Goal: Task Accomplishment & Management: Manage account settings

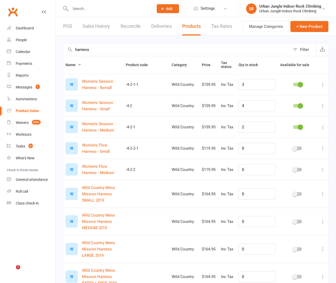
select select "100"
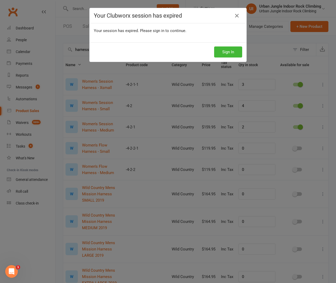
drag, startPoint x: 237, startPoint y: 14, endPoint x: 195, endPoint y: 10, distance: 42.4
click at [236, 14] on icon at bounding box center [237, 16] width 6 height 6
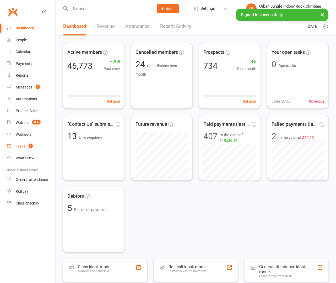
click at [19, 144] on div "Tasks" at bounding box center [20, 146] width 9 height 4
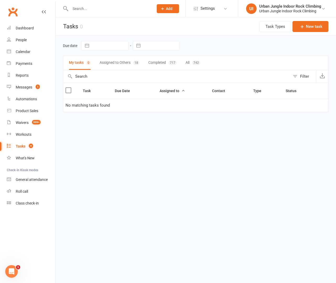
click at [128, 61] on button "Assigned to Others 18" at bounding box center [120, 63] width 40 height 14
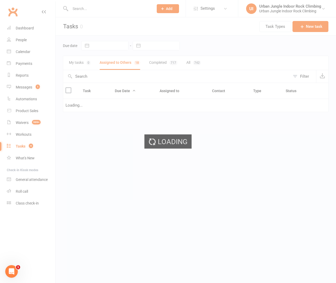
select select "started"
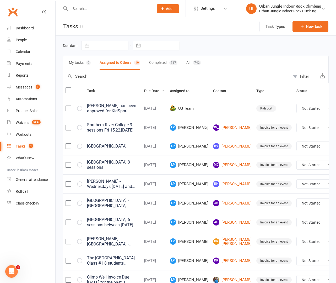
select select "started"
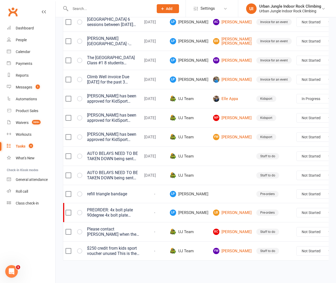
scroll to position [210, 0]
select select "unstarted"
select select "started"
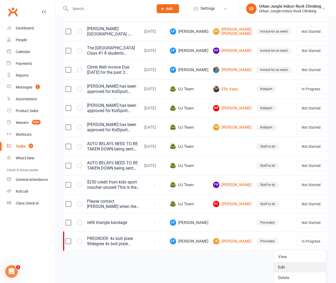
click at [297, 267] on link "Edit" at bounding box center [300, 267] width 52 height 10
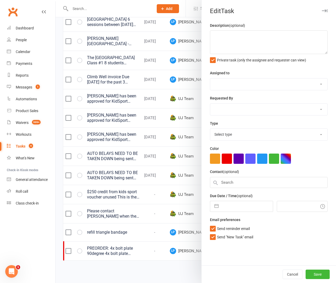
type textarea "PREORDER: 4x bolt plate 90degree 4x bolt plate 45degree We are out of stock on …"
select select "46396"
select select "33162"
select select "17588"
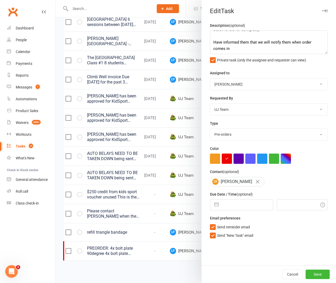
scroll to position [38, 0]
click at [236, 50] on textarea "PREORDER: 4x bolt plate 90degree 4x bolt plate 45degree We are out of stock on …" at bounding box center [269, 42] width 118 height 24
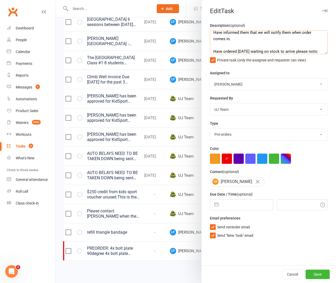
scroll to position [57, 0]
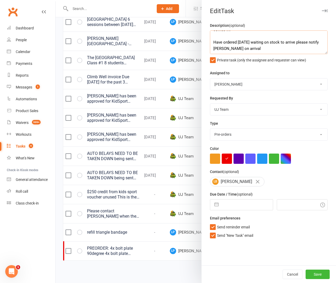
type textarea "PREORDER: 4x bolt plate 90degree 4x bolt plate 45degree We are out of stock on …"
select select "33162"
click at [258, 49] on textarea "PREORDER: 4x bolt plate 90degree 4x bolt plate 45degree We are out of stock on …" at bounding box center [269, 42] width 118 height 24
type textarea "PREORDER: 4x bolt plate 90degree 4x bolt plate 45degree We are out of stock on …"
click at [215, 202] on button "button" at bounding box center [216, 204] width 9 height 10
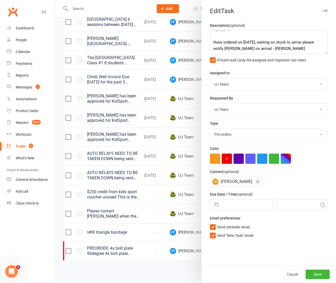
select select "6"
select select "2025"
select select "7"
select select "2025"
select select "8"
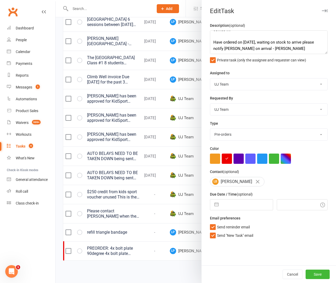
select select "2025"
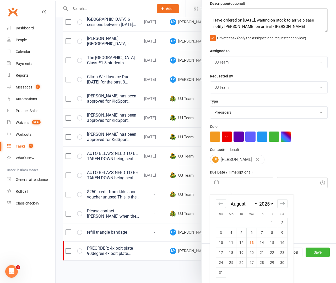
scroll to position [22, 0]
click at [222, 271] on td "31" at bounding box center [221, 273] width 10 height 10
type input "31 Aug 2025"
type input "12:30pm"
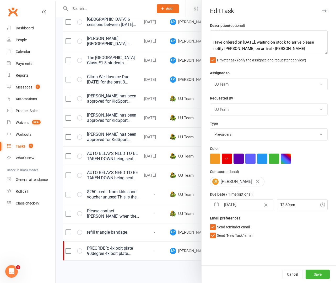
scroll to position [0, 0]
click at [215, 203] on button "button" at bounding box center [216, 204] width 9 height 10
select select "6"
select select "2025"
select select "7"
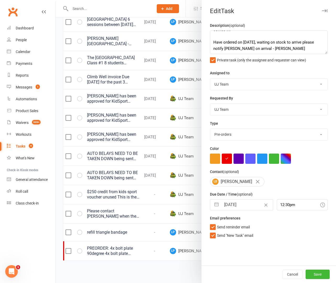
select select "2025"
select select "8"
select select "2025"
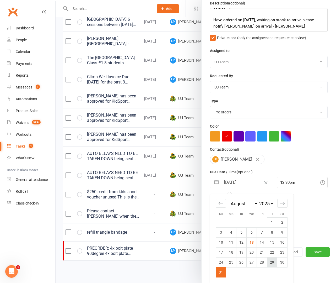
scroll to position [22, 0]
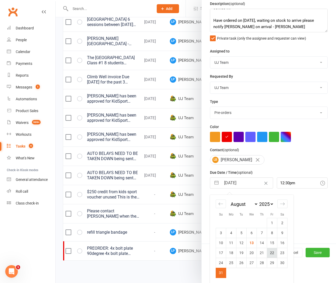
click at [273, 253] on td "22" at bounding box center [272, 253] width 10 height 10
type input "22 Aug 2025"
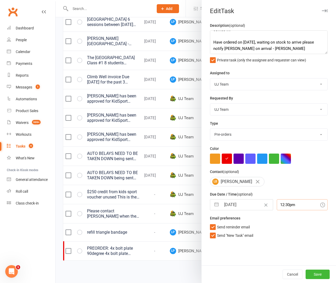
click at [296, 206] on input "12:30pm" at bounding box center [302, 204] width 51 height 11
click at [300, 213] on div "10:00am" at bounding box center [302, 213] width 50 height 8
type input "10:00am"
drag, startPoint x: 269, startPoint y: 49, endPoint x: 214, endPoint y: 41, distance: 54.9
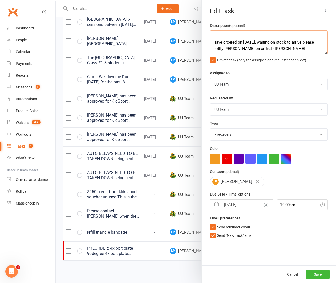
click at [214, 41] on textarea "PREORDER: 4x bolt plate 90degree 4x bolt plate 45degree We are out of stock on …" at bounding box center [269, 42] width 118 height 24
click at [254, 48] on textarea "PREORDER: 4x bolt plate 90degree 4x bolt plate 45degree We are out of stock on …" at bounding box center [269, 42] width 118 height 24
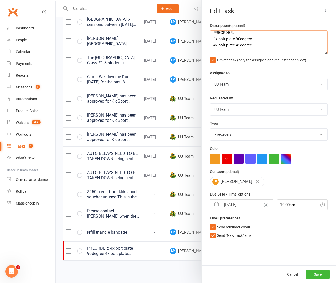
paste textarea "Have ordered on 13th August, waiting on stock to arrive please notify Lance on …"
click at [213, 35] on textarea "PREORDER: 4x bolt plate 90degree 4x bolt plate 45degree Have ordered on 13th Au…" at bounding box center [269, 42] width 118 height 24
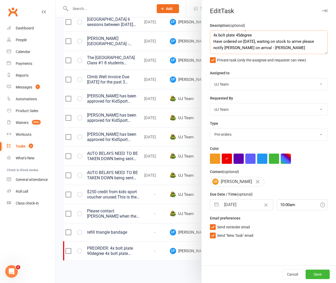
scroll to position [14, 0]
type textarea "on its way PREORDER: 4x bolt plate 90degree 4x bolt plate 45degree Have ordered…"
click at [312, 274] on button "Save" at bounding box center [318, 274] width 24 height 9
select select "started"
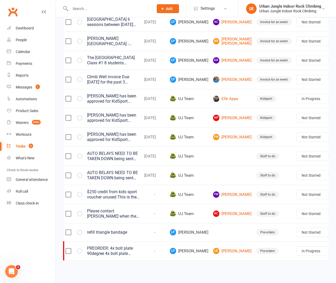
select select "started"
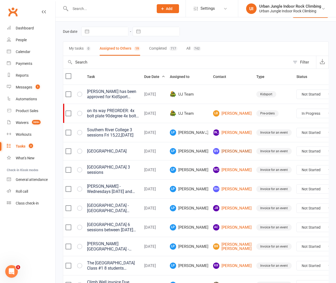
scroll to position [23, 0]
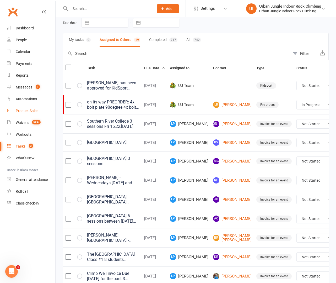
click at [26, 112] on div "Product Sales" at bounding box center [27, 111] width 23 height 4
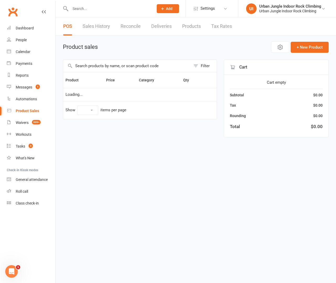
select select "100"
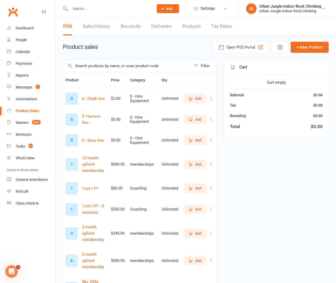
click at [96, 25] on link "Sales History" at bounding box center [97, 26] width 28 height 18
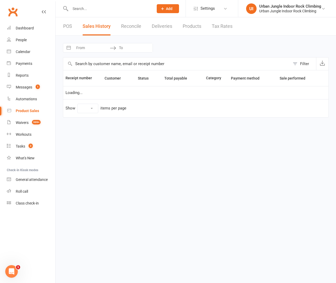
select select "100"
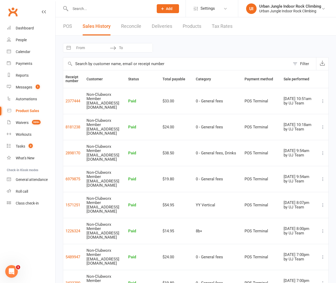
click at [191, 26] on link "Products" at bounding box center [192, 26] width 19 height 18
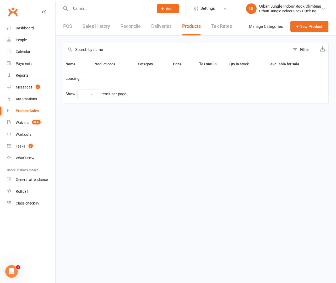
select select "100"
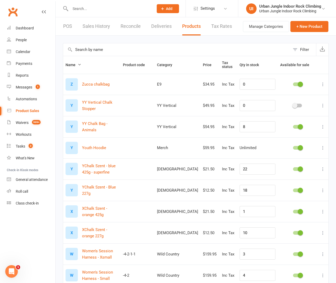
click at [118, 49] on input "text" at bounding box center [176, 49] width 227 height 13
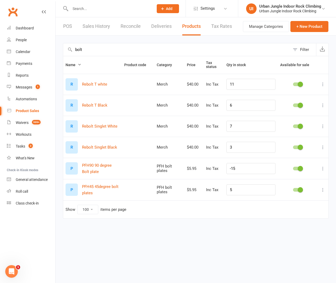
scroll to position [0, 0]
type input "bolt"
drag, startPoint x: 247, startPoint y: 168, endPoint x: 232, endPoint y: 168, distance: 15.0
click at [232, 168] on input "-15" at bounding box center [251, 168] width 49 height 11
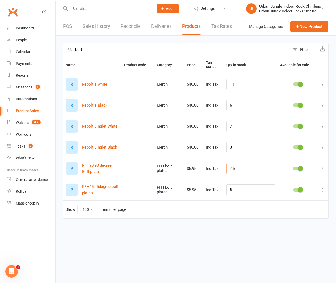
click at [234, 167] on input "-15" at bounding box center [251, 168] width 49 height 11
type input "0"
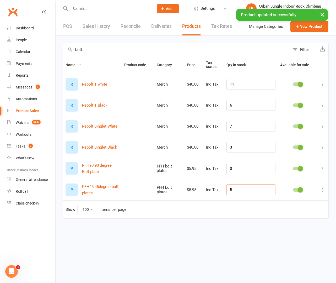
drag, startPoint x: 244, startPoint y: 191, endPoint x: 235, endPoint y: 191, distance: 8.1
click at [235, 191] on input "5" at bounding box center [251, 189] width 49 height 11
type input "0"
